Goal: Information Seeking & Learning: Learn about a topic

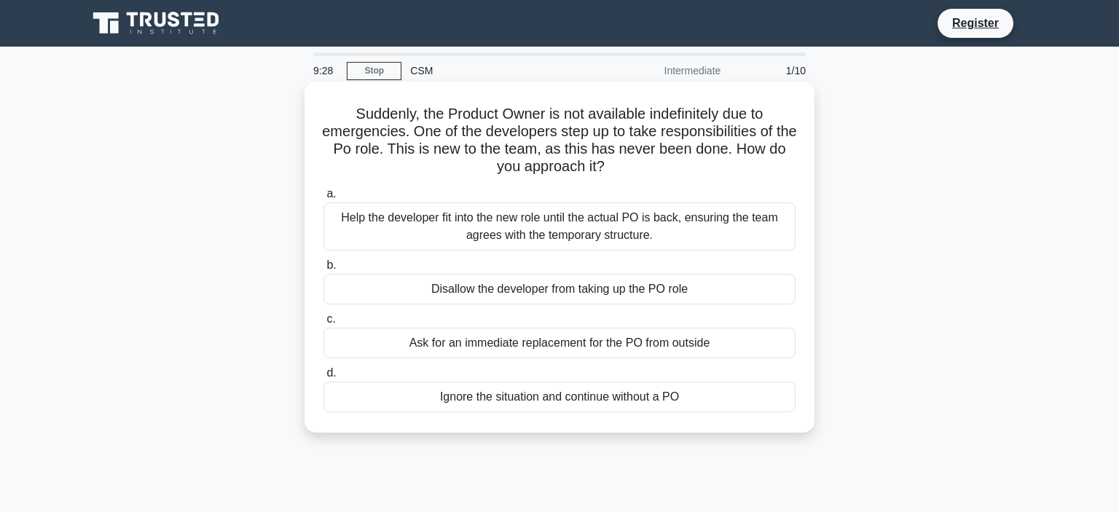
click at [681, 229] on div "Help the developer fit into the new role until the actual PO is back, ensuring …" at bounding box center [560, 227] width 472 height 48
click at [324, 199] on input "a. Help the developer fit into the new role until the actual PO is back, ensuri…" at bounding box center [324, 193] width 0 height 9
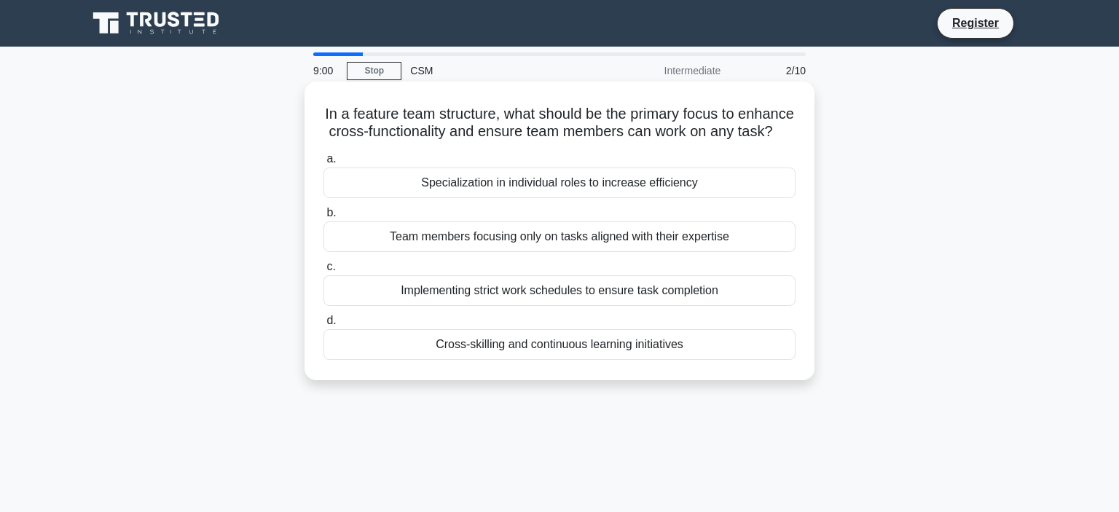
click at [611, 342] on div "Cross-skilling and continuous learning initiatives" at bounding box center [560, 344] width 472 height 31
click at [324, 326] on input "[PERSON_NAME] and continuous learning initiatives" at bounding box center [324, 320] width 0 height 9
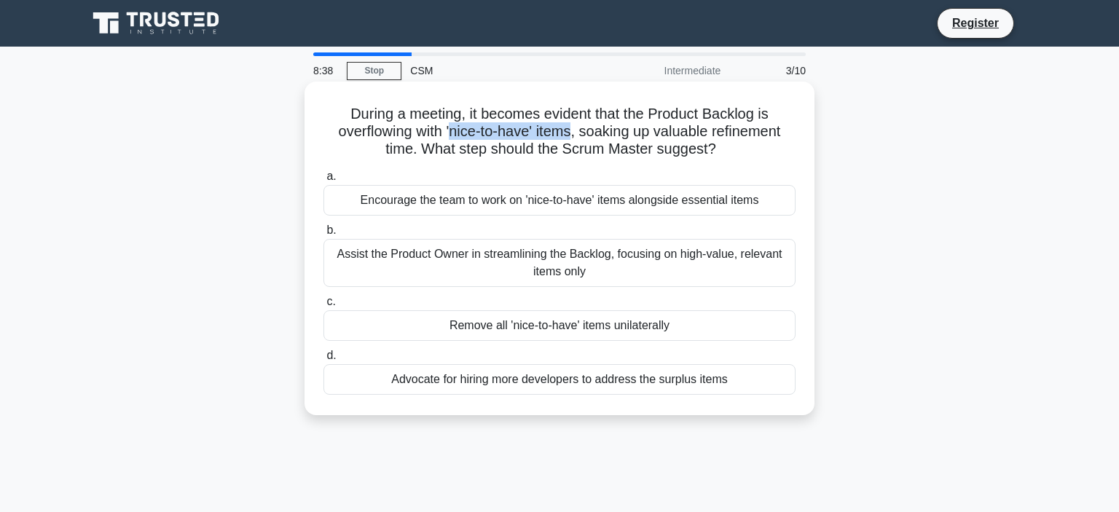
drag, startPoint x: 450, startPoint y: 131, endPoint x: 575, endPoint y: 130, distance: 124.6
click at [575, 130] on h5 "During a meeting, it becomes evident that the Product Backlog is overflowing wi…" at bounding box center [559, 132] width 475 height 54
copy h5 "nice-to-have' items"
click at [619, 205] on div "Encourage the team to work on 'nice-to-have' items alongside essential items" at bounding box center [560, 200] width 472 height 31
click at [324, 181] on input "a. Encourage the team to work on 'nice-to-have' items alongside essential items" at bounding box center [324, 176] width 0 height 9
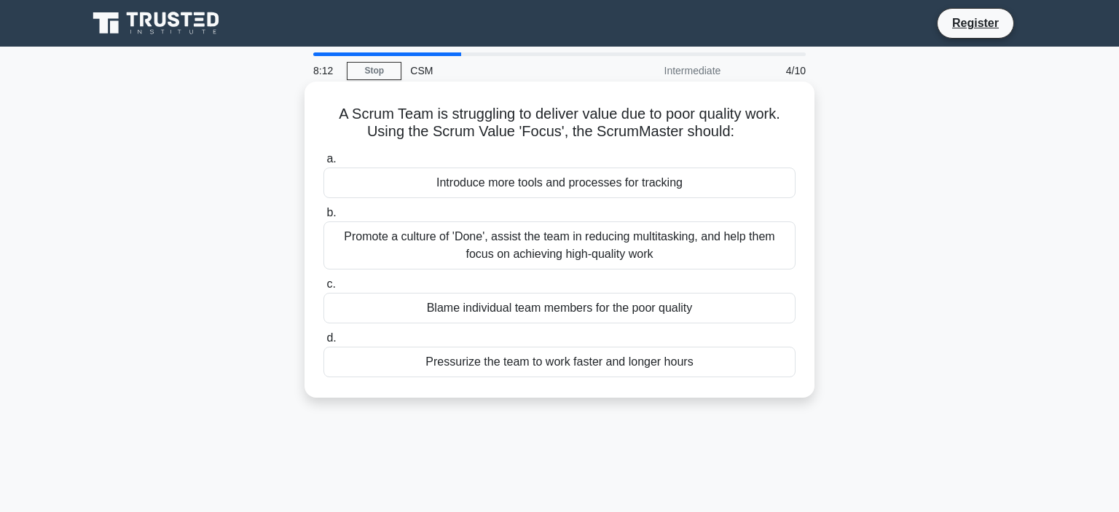
click at [629, 246] on div "Promote a culture of 'Done', assist the team in reducing multitasking, and help…" at bounding box center [560, 246] width 472 height 48
click at [324, 218] on input "b. Promote a culture of 'Done', assist the team in reducing multitasking, and h…" at bounding box center [324, 212] width 0 height 9
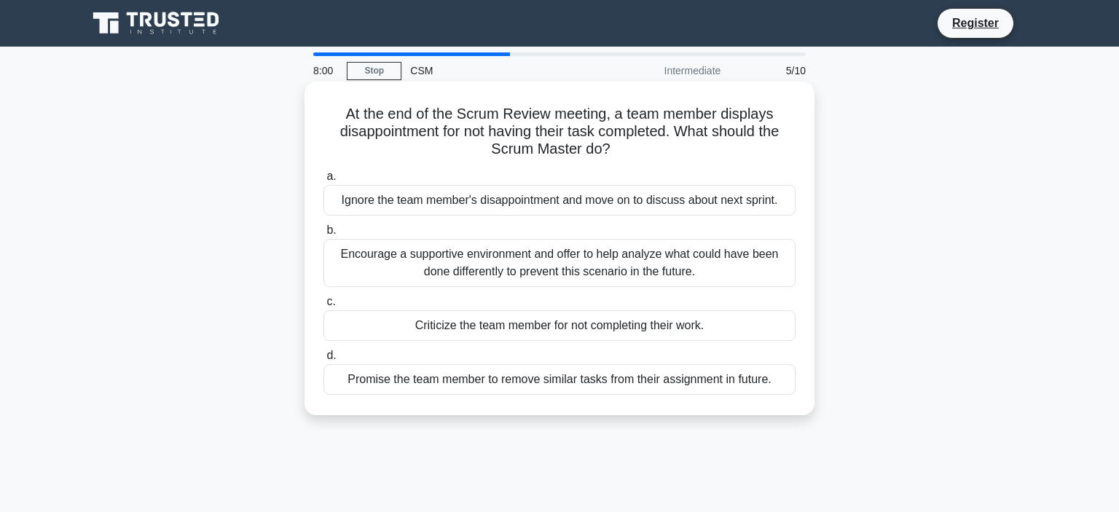
click at [625, 260] on div "Encourage a supportive environment and offer to help analyze what could have be…" at bounding box center [560, 263] width 472 height 48
click at [324, 235] on input "b. Encourage a supportive environment and offer to help analyze what could have…" at bounding box center [324, 230] width 0 height 9
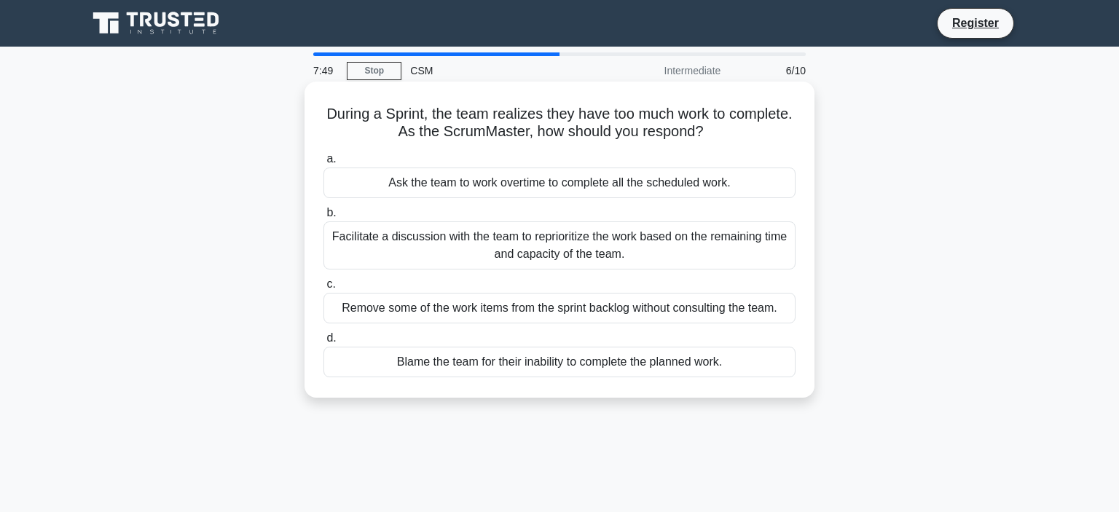
click at [589, 248] on div "Facilitate a discussion with the team to reprioritize the work based on the rem…" at bounding box center [560, 246] width 472 height 48
click at [324, 218] on input "b. Facilitate a discussion with the team to reprioritize the work based on the …" at bounding box center [324, 212] width 0 height 9
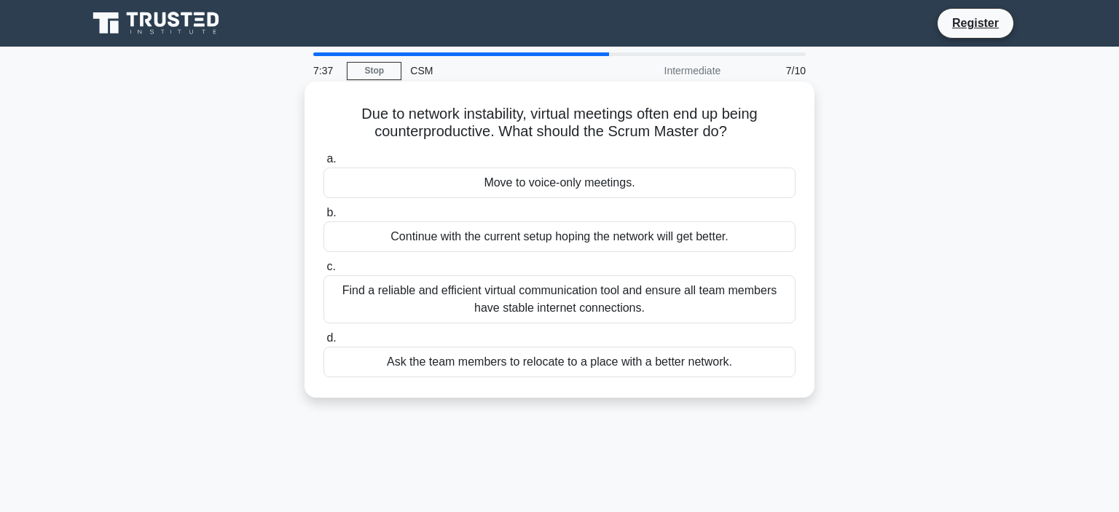
click at [576, 298] on div "Find a reliable and efficient virtual communication tool and ensure all team me…" at bounding box center [560, 299] width 472 height 48
click at [324, 272] on input "c. Find a reliable and efficient virtual communication tool and ensure all team…" at bounding box center [324, 266] width 0 height 9
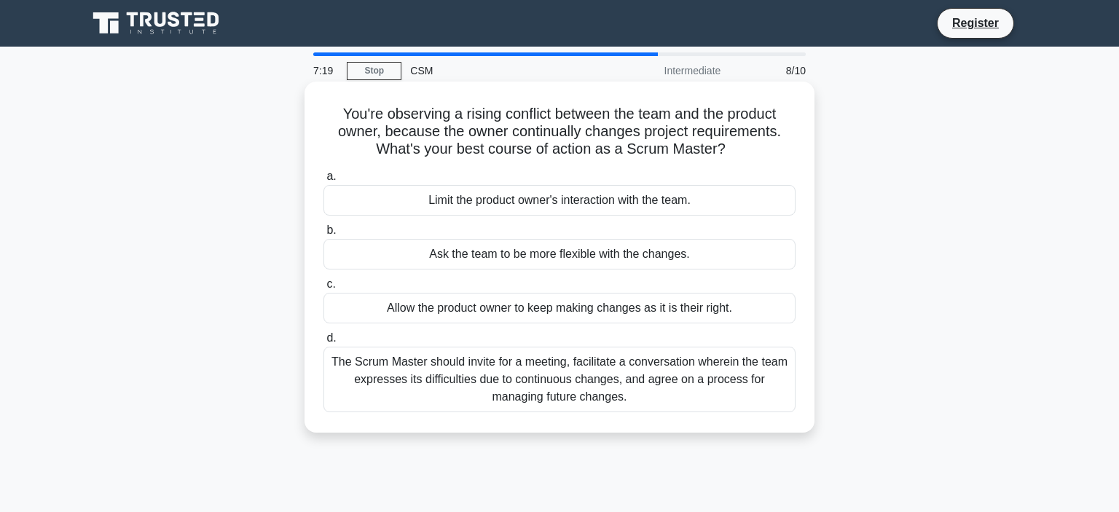
click at [505, 371] on div "The Scrum Master should invite for a meeting, facilitate a conversation wherein…" at bounding box center [560, 380] width 472 height 66
click at [324, 343] on input "d. The Scrum Master should invite for a meeting, facilitate a conversation wher…" at bounding box center [324, 338] width 0 height 9
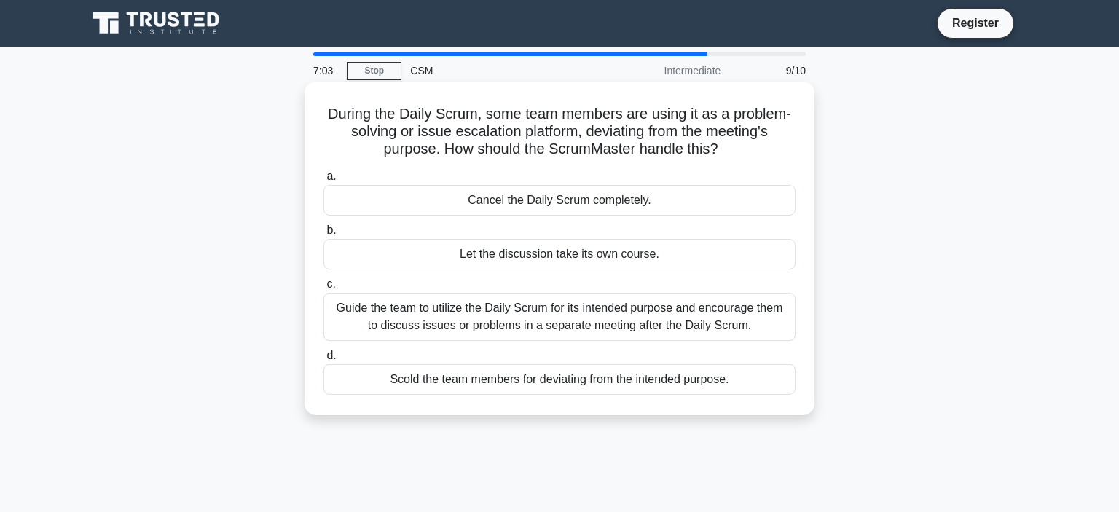
click at [527, 321] on div "Guide the team to utilize the Daily Scrum for its intended purpose and encourag…" at bounding box center [560, 317] width 472 height 48
click at [324, 289] on input "c. Guide the team to utilize the Daily Scrum for its intended purpose and encou…" at bounding box center [324, 284] width 0 height 9
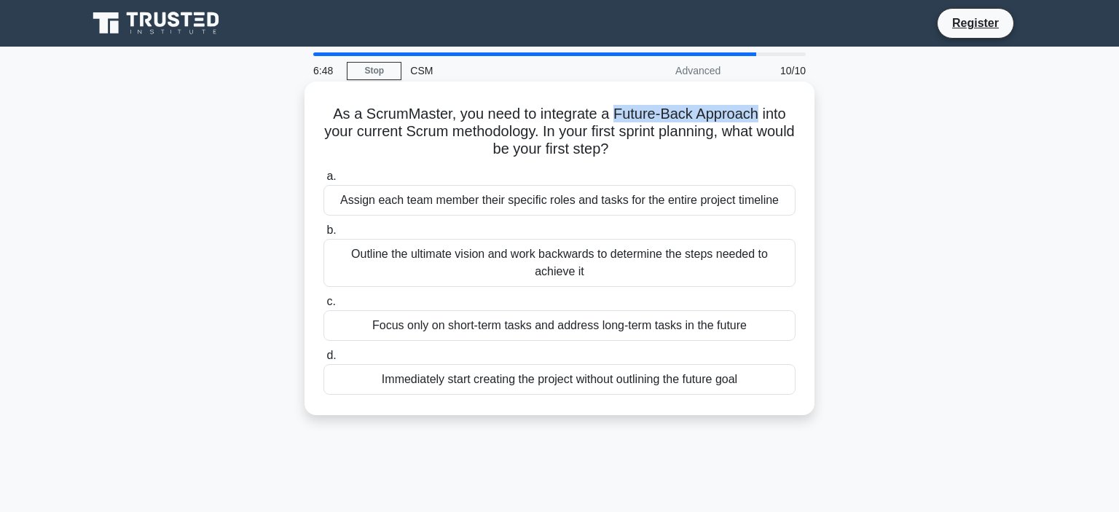
drag, startPoint x: 614, startPoint y: 111, endPoint x: 755, endPoint y: 108, distance: 141.4
click at [755, 108] on h5 "As a ScrumMaster, you need to integrate a Future-Back Approach into your curren…" at bounding box center [559, 132] width 475 height 54
copy h5 "Future-Back Approach"
click at [522, 194] on div "Assign each team member their specific roles and tasks for the entire project t…" at bounding box center [560, 200] width 472 height 31
click at [324, 181] on input "a. Assign each team member their specific roles and tasks for the entire projec…" at bounding box center [324, 176] width 0 height 9
